Goal: Task Accomplishment & Management: Complete application form

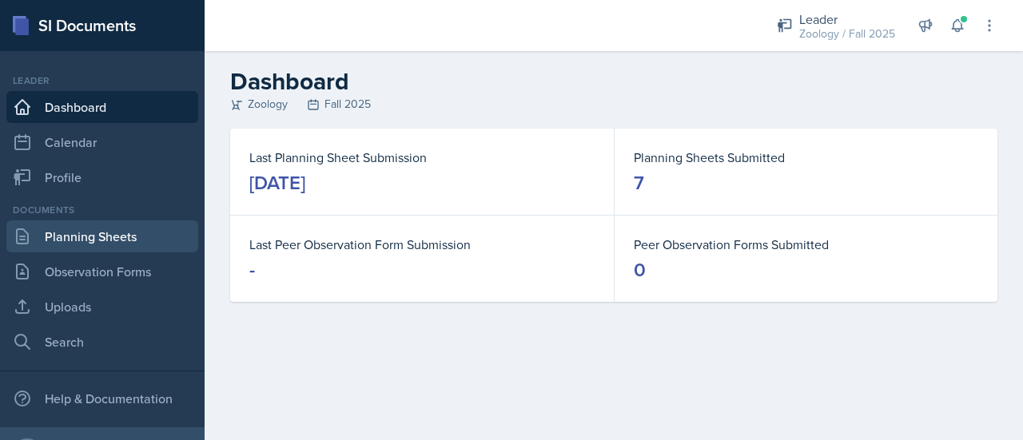
click at [125, 234] on link "Planning Sheets" at bounding box center [102, 237] width 192 height 32
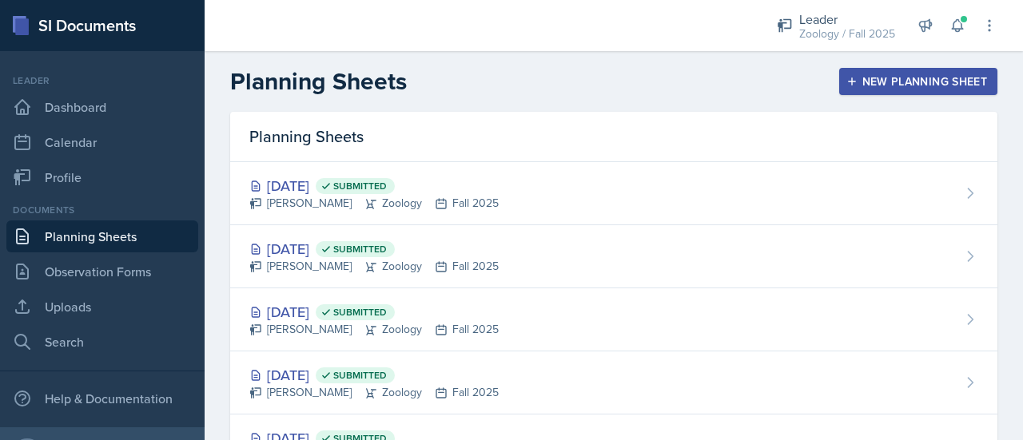
click at [905, 81] on div "New Planning Sheet" at bounding box center [918, 81] width 137 height 13
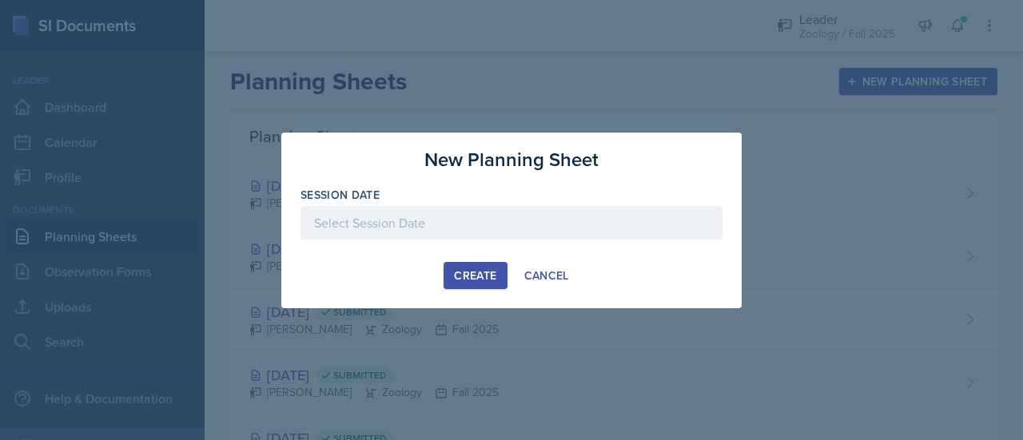
click at [542, 223] on div at bounding box center [511, 223] width 422 height 34
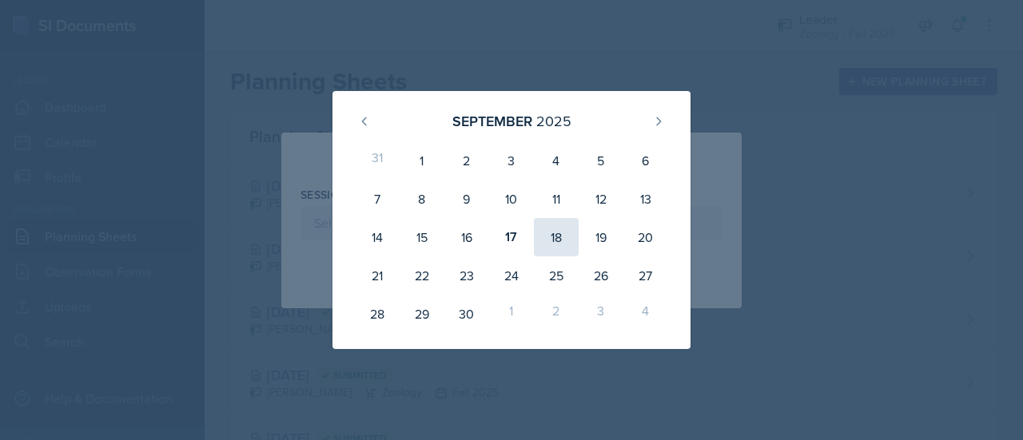
click at [549, 240] on div "18" at bounding box center [556, 237] width 45 height 38
type input "[DATE]"
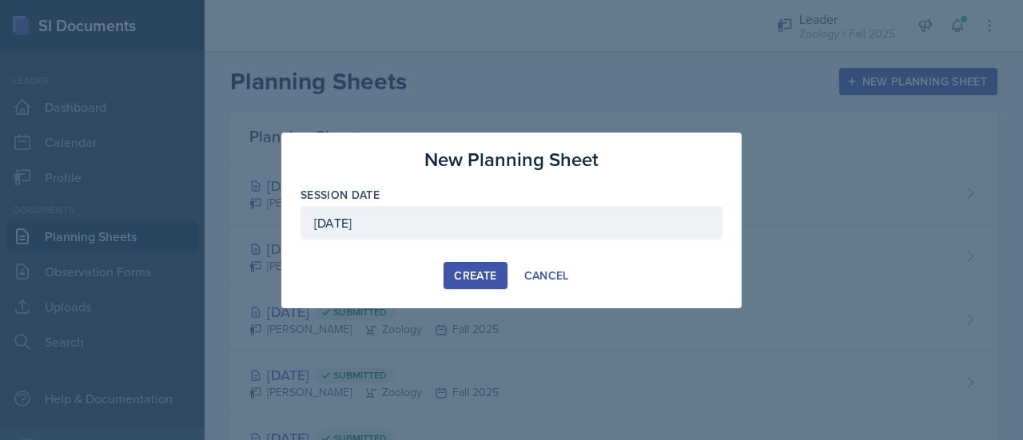
click at [497, 269] on button "Create" at bounding box center [475, 275] width 63 height 27
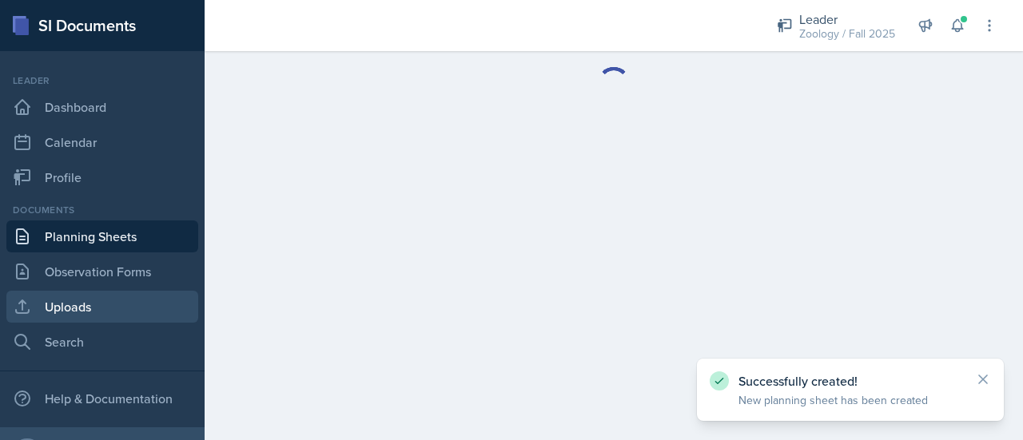
click at [132, 301] on link "Uploads" at bounding box center [102, 307] width 192 height 32
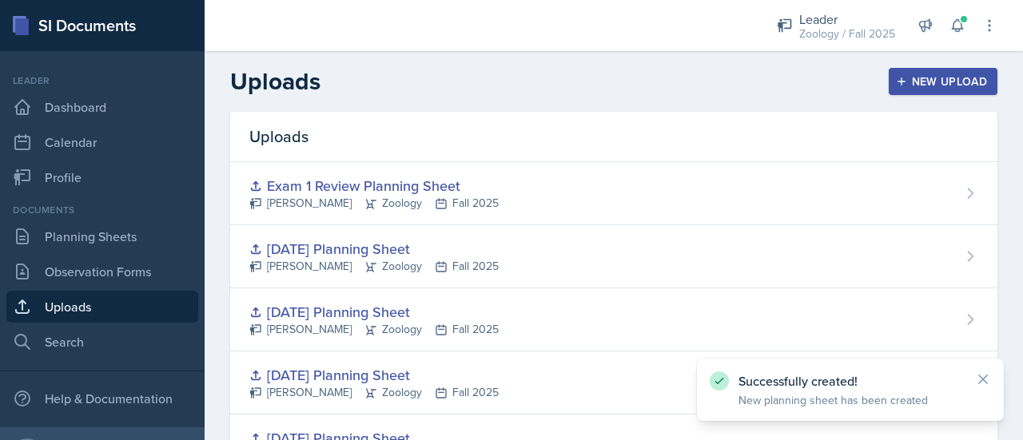
click at [906, 82] on div "New Upload" at bounding box center [943, 81] width 89 height 13
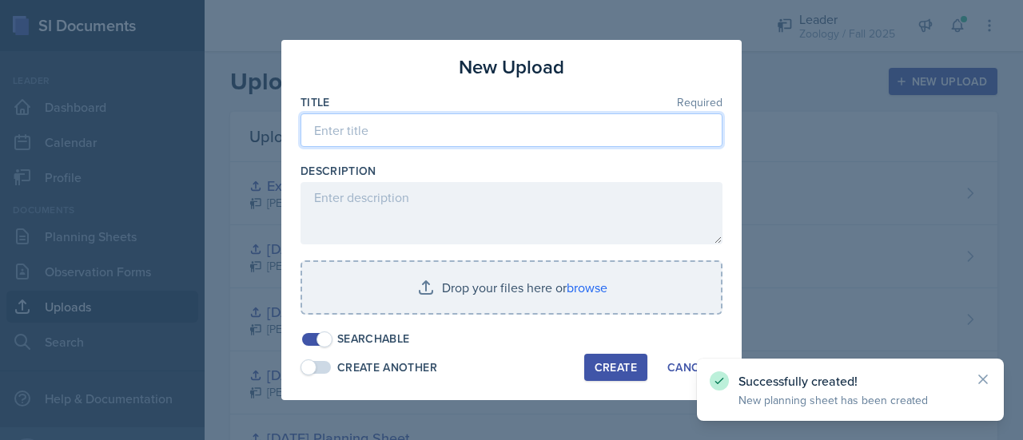
click at [583, 124] on input at bounding box center [511, 130] width 422 height 34
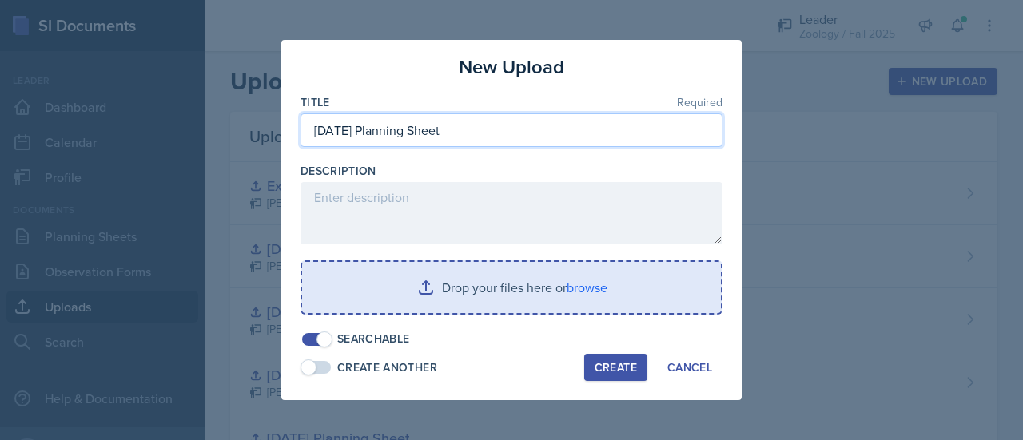
type input "[DATE] Planning Sheet"
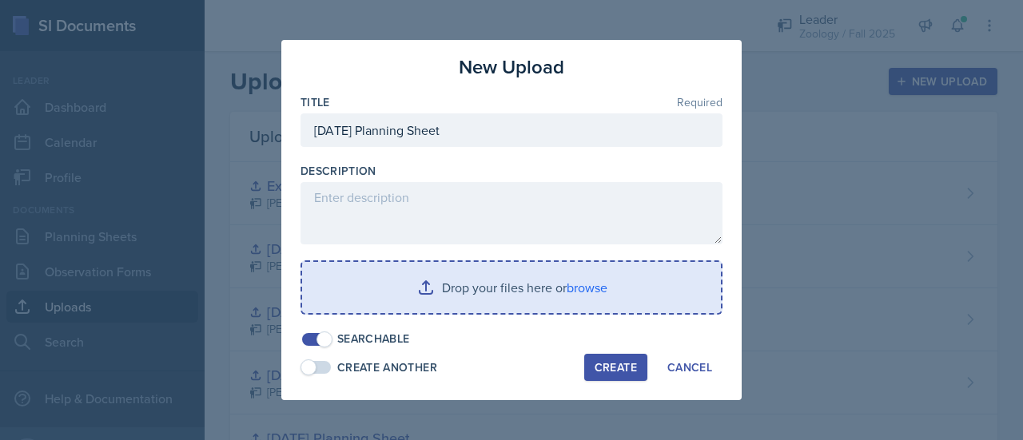
click at [551, 276] on input "file" at bounding box center [511, 287] width 419 height 51
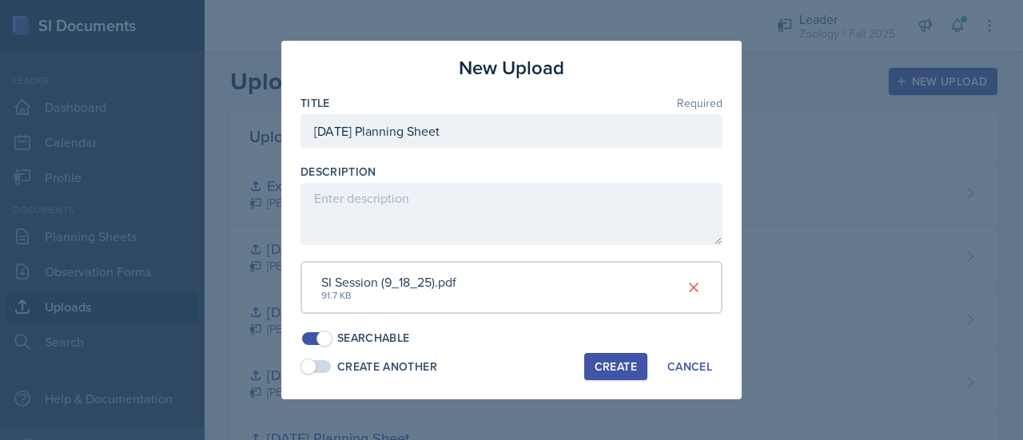
click at [638, 367] on button "Create" at bounding box center [615, 366] width 63 height 27
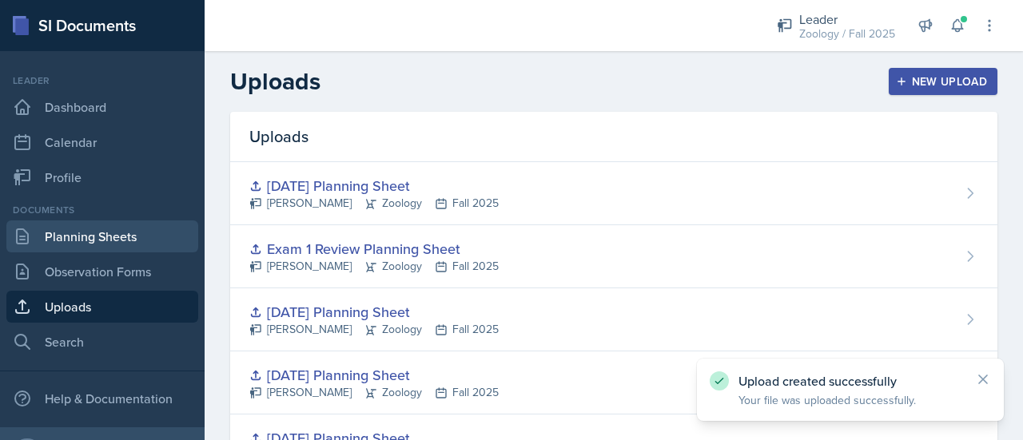
click at [112, 240] on link "Planning Sheets" at bounding box center [102, 237] width 192 height 32
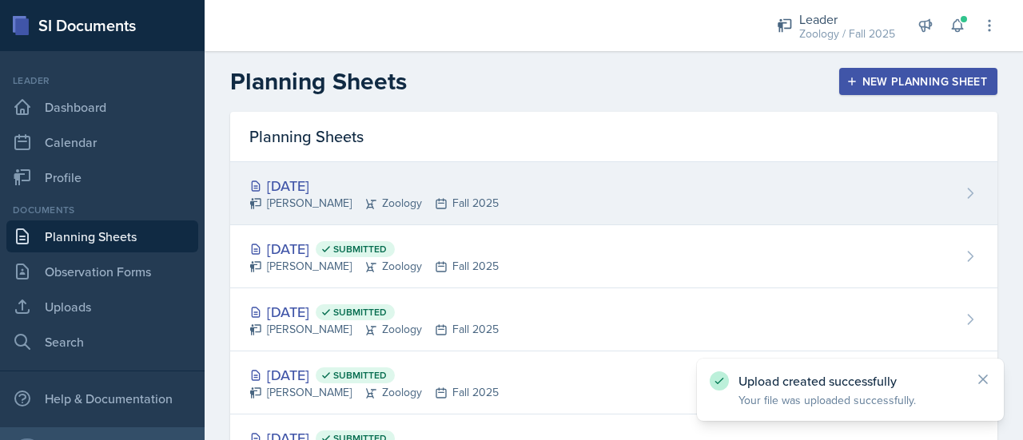
click at [493, 196] on div "[DATE] [PERSON_NAME] Zoology Fall 2025" at bounding box center [613, 193] width 767 height 63
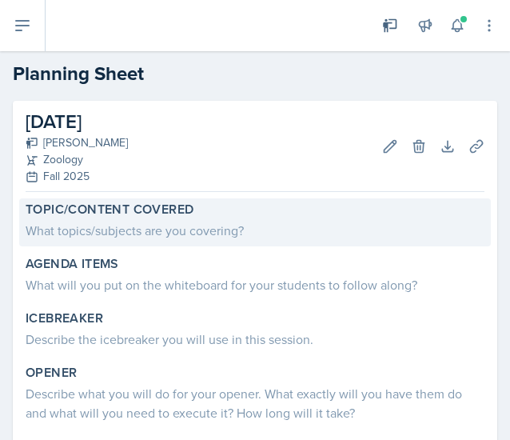
click at [98, 237] on div "What topics/subjects are you covering?" at bounding box center [255, 230] width 459 height 19
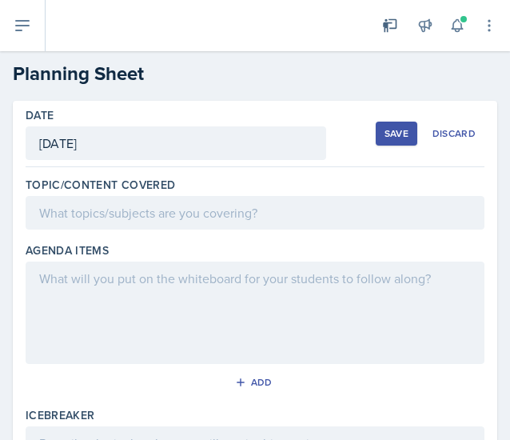
click at [90, 221] on div at bounding box center [255, 213] width 459 height 34
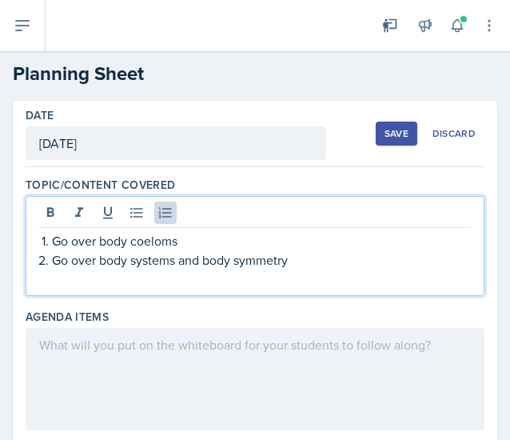
click at [121, 292] on div "Go over body coeloms Go over body systems and body symmetry" at bounding box center [255, 246] width 459 height 100
click at [103, 277] on p at bounding box center [255, 278] width 432 height 19
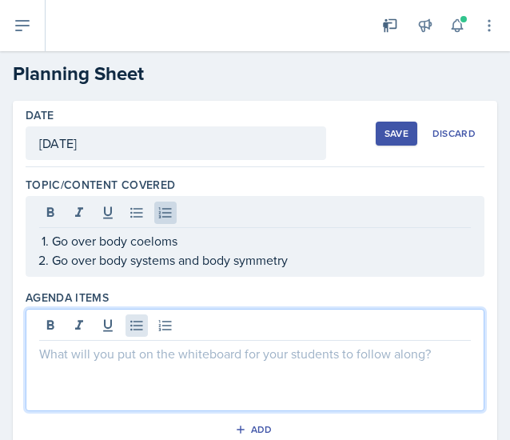
click at [139, 326] on div at bounding box center [255, 359] width 459 height 102
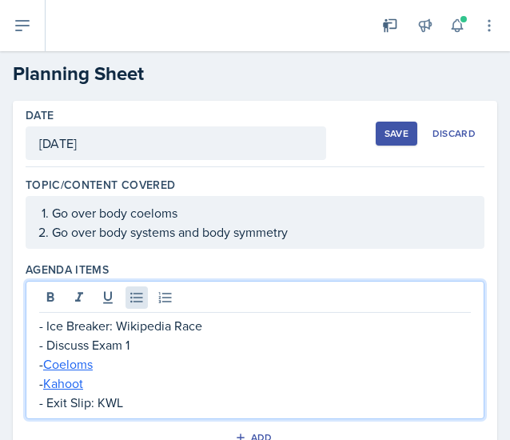
scroll to position [157, 0]
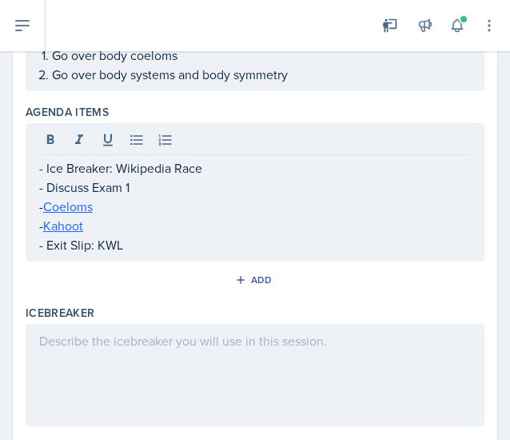
click at [237, 372] on div at bounding box center [255, 375] width 459 height 102
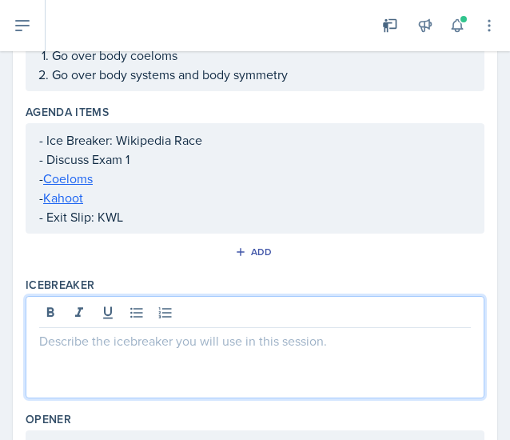
scroll to position [185, 0]
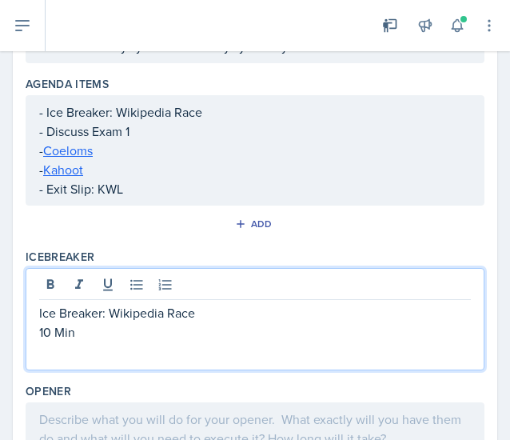
click at [215, 368] on div "Icebreaker Ice Breaker: Wikipedia Race 10 Min" at bounding box center [255, 312] width 459 height 134
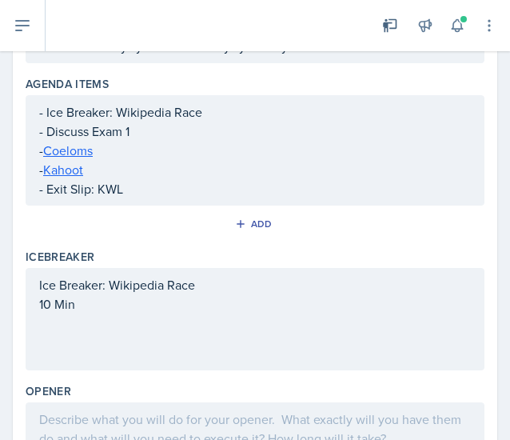
click at [137, 347] on div "Ice Breaker: Wikipedia Race 10 Min" at bounding box center [255, 319] width 459 height 102
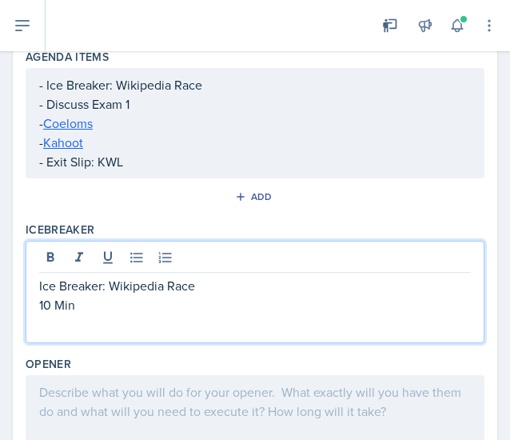
scroll to position [288, 0]
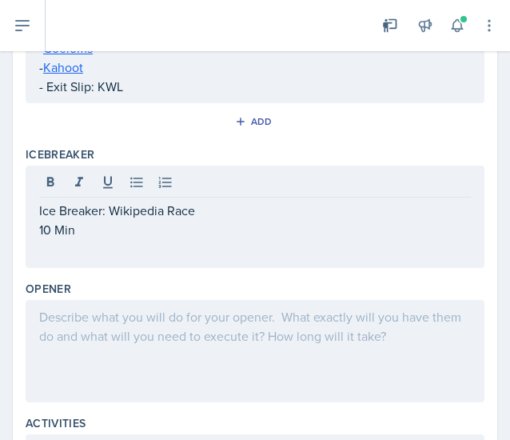
click at [134, 350] on div at bounding box center [255, 351] width 459 height 102
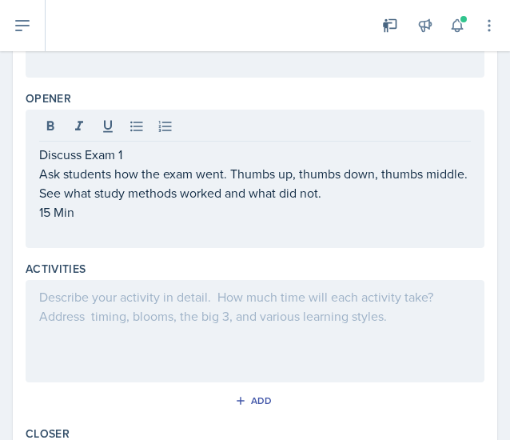
click at [243, 319] on div at bounding box center [255, 331] width 459 height 102
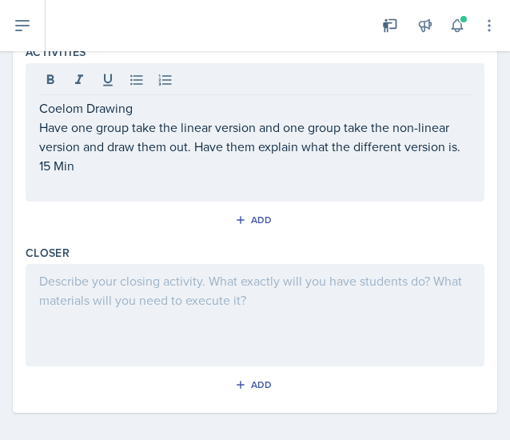
click at [216, 324] on div at bounding box center [255, 315] width 459 height 102
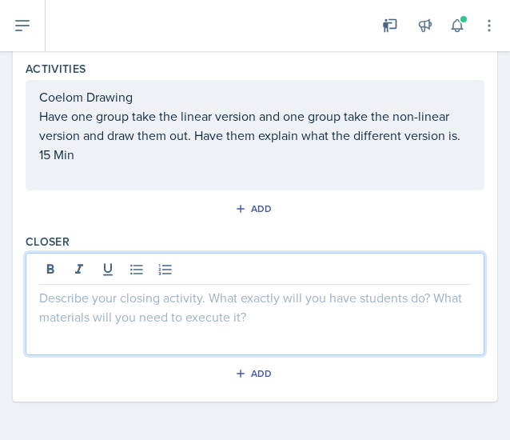
scroll to position [692, 0]
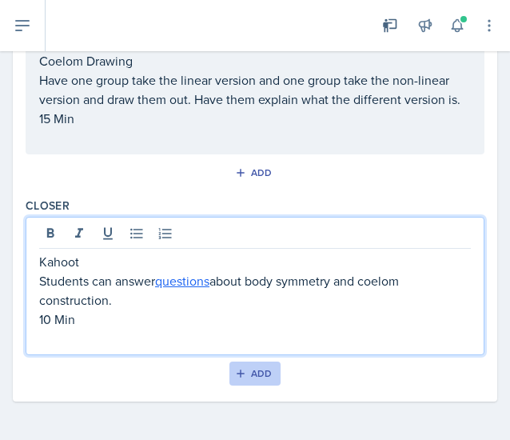
click at [266, 385] on button "Add" at bounding box center [255, 373] width 52 height 24
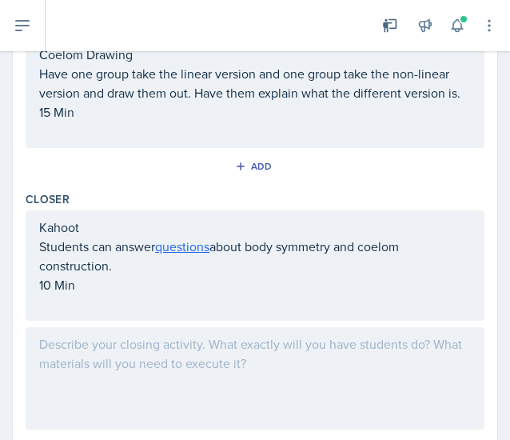
click at [133, 370] on div at bounding box center [255, 378] width 459 height 102
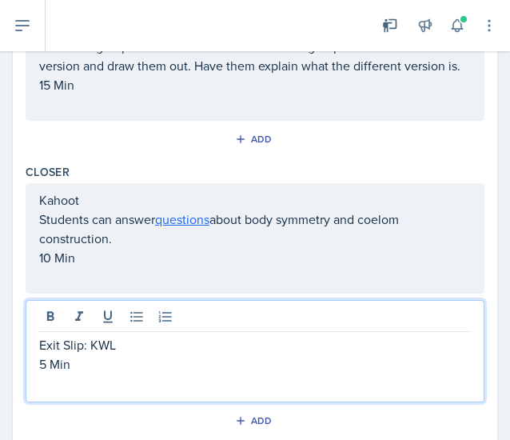
scroll to position [0, 0]
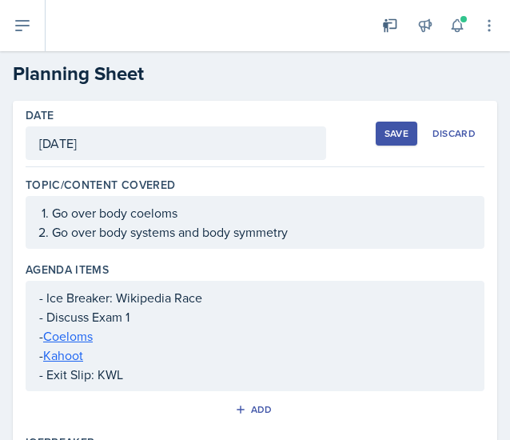
click at [376, 129] on button "Save" at bounding box center [397, 133] width 42 height 24
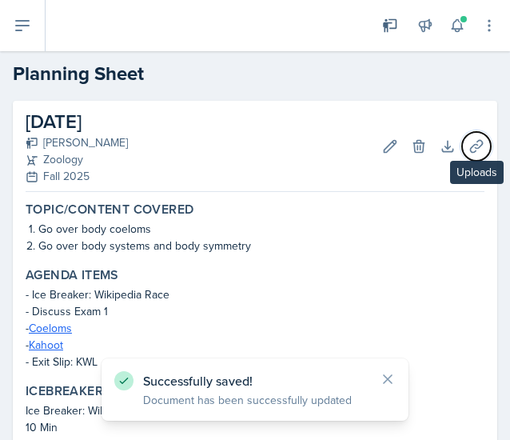
click at [462, 157] on button "Uploads" at bounding box center [476, 146] width 29 height 29
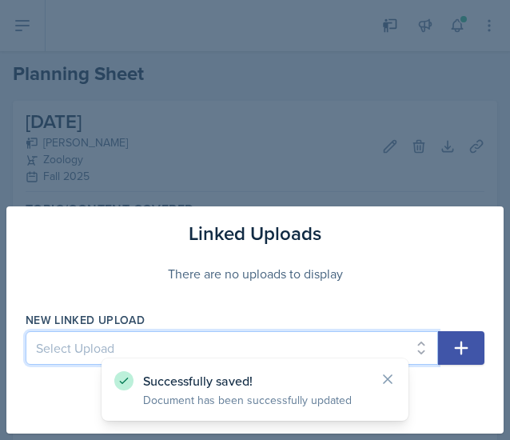
click at [221, 349] on select "Select Upload [DATE] Planning Sheet [DATE] Planning Sheet [DATE] Planning Sheet…" at bounding box center [232, 348] width 412 height 34
select select "d57dc525-db63-4597-9147-81b809ed8c67"
click at [26, 332] on select "Select Upload [DATE] Planning Sheet [DATE] Planning Sheet [DATE] Planning Sheet…" at bounding box center [232, 348] width 412 height 34
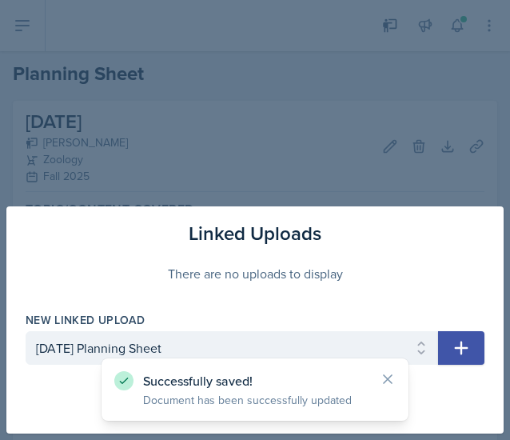
click at [463, 341] on icon "button" at bounding box center [461, 347] width 19 height 19
select select
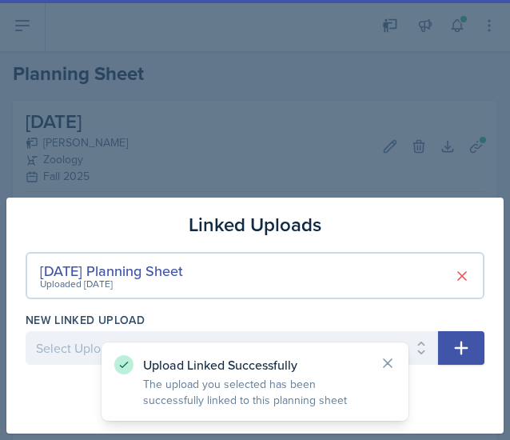
click at [385, 379] on div "Upload Linked Successfully The upload you selected has been successfully linked…" at bounding box center [254, 381] width 281 height 53
click at [392, 371] on div "Upload Linked Successfully The upload you selected has been successfully linked…" at bounding box center [254, 381] width 281 height 53
click at [391, 365] on icon at bounding box center [388, 363] width 8 height 8
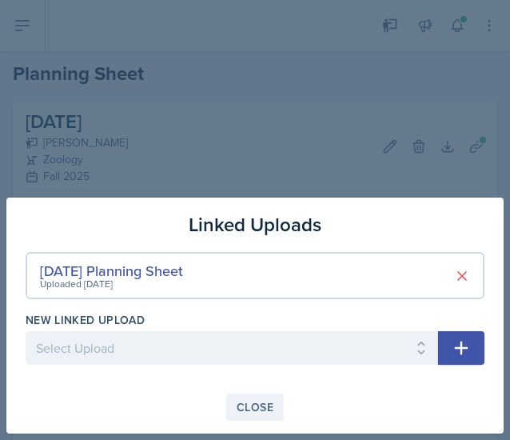
click at [265, 404] on div "Close" at bounding box center [255, 406] width 37 height 13
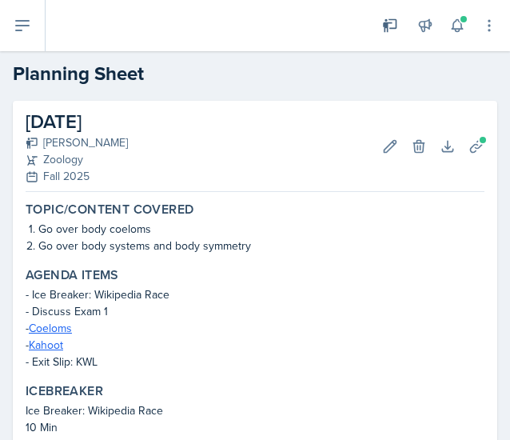
scroll to position [506, 0]
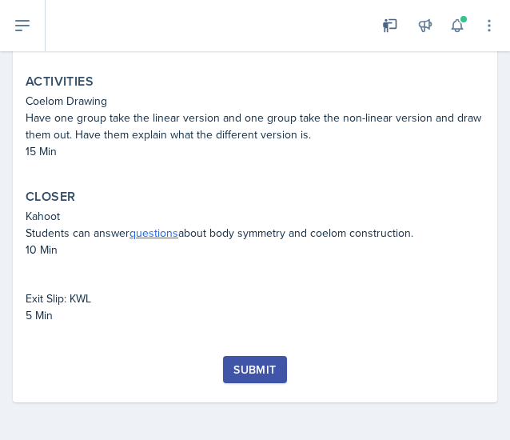
click at [256, 366] on div "Submit" at bounding box center [254, 369] width 42 height 13
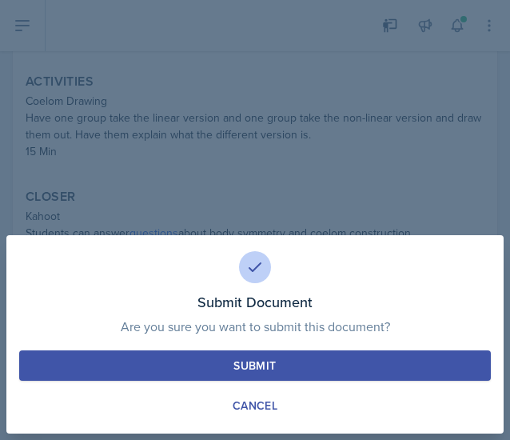
click at [289, 357] on button "Submit" at bounding box center [255, 365] width 472 height 30
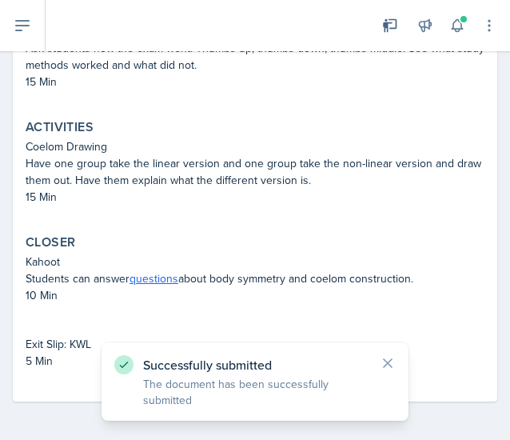
scroll to position [460, 0]
